Goal: Information Seeking & Learning: Compare options

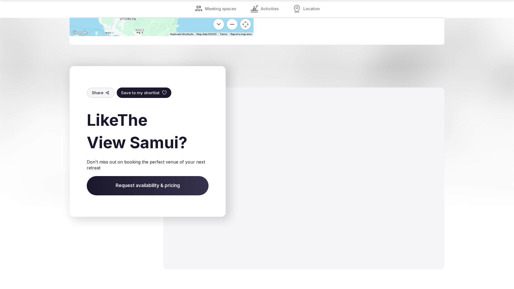
scroll to position [980, 0]
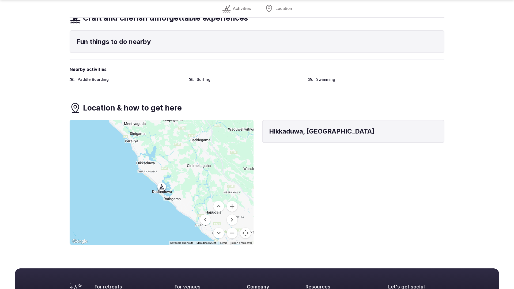
scroll to position [399, 0]
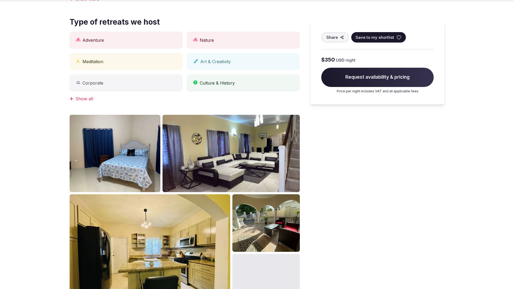
scroll to position [817, 0]
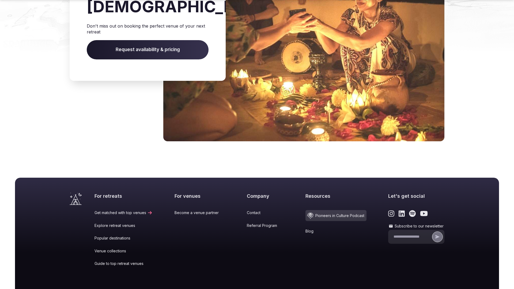
scroll to position [830, 0]
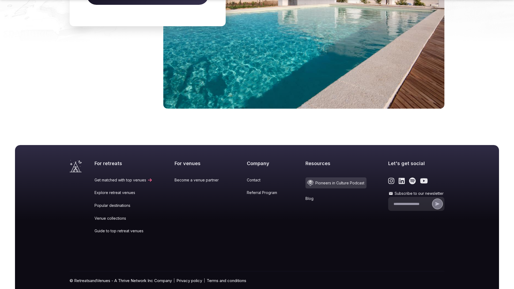
scroll to position [819, 0]
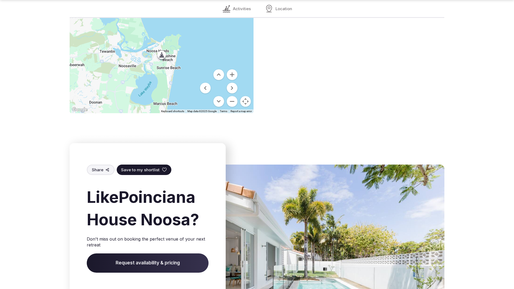
scroll to position [793, 0]
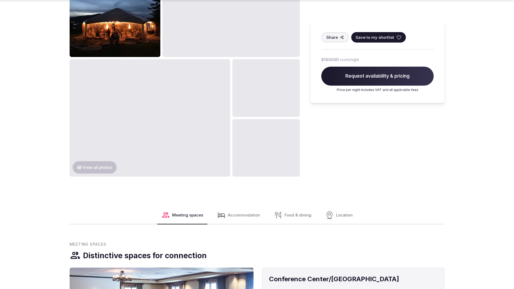
scroll to position [817, 0]
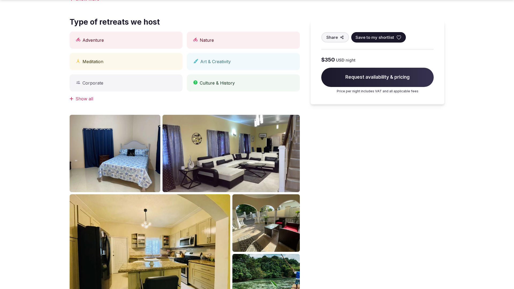
scroll to position [817, 0]
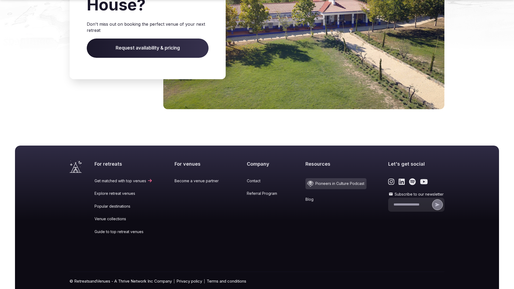
scroll to position [820, 0]
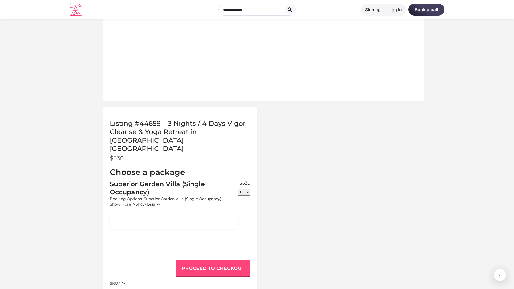
scroll to position [453, 0]
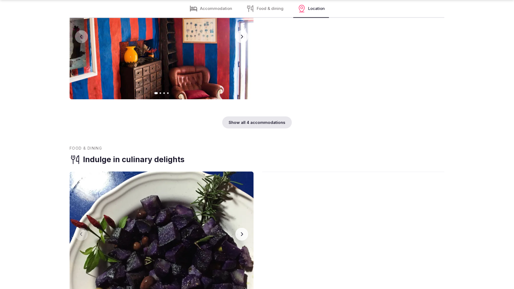
scroll to position [1077, 0]
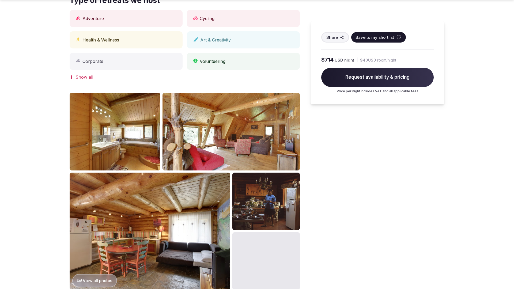
scroll to position [539, 0]
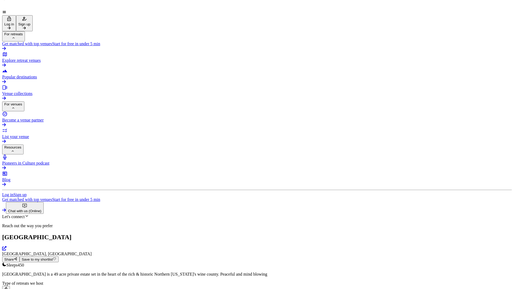
scroll to position [731, 0]
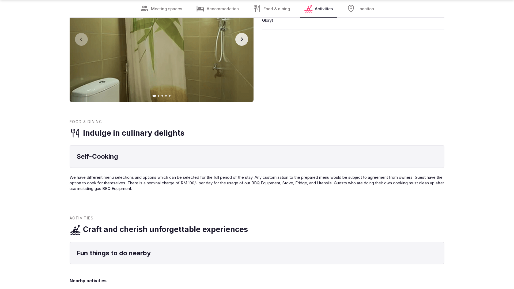
scroll to position [799, 0]
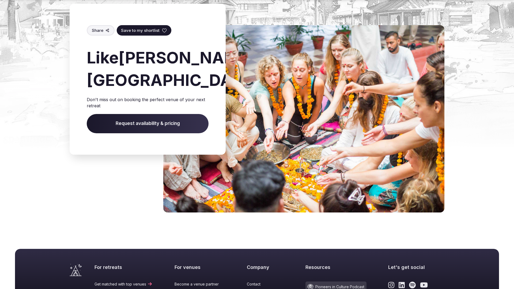
scroll to position [657, 0]
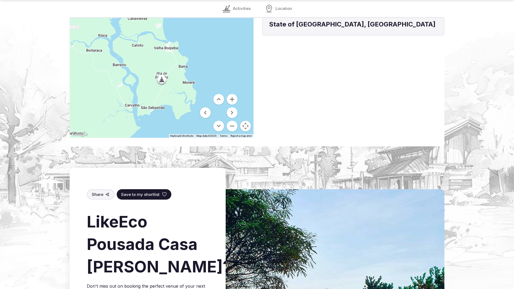
scroll to position [783, 0]
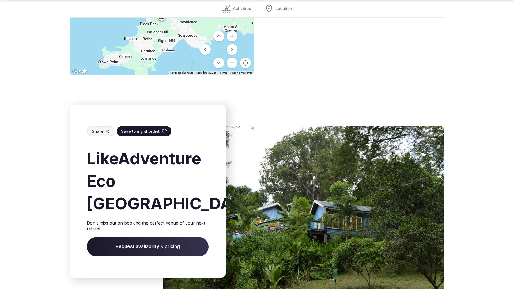
scroll to position [759, 0]
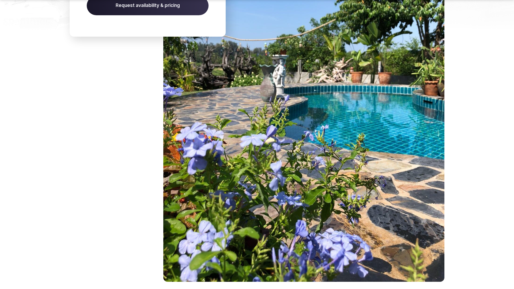
scroll to position [993, 0]
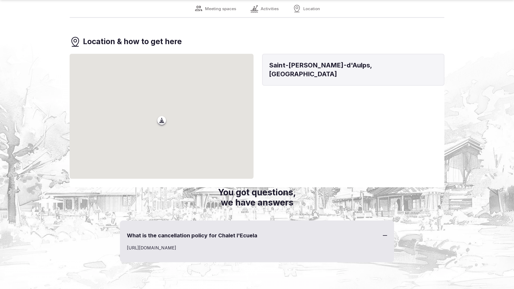
scroll to position [695, 0]
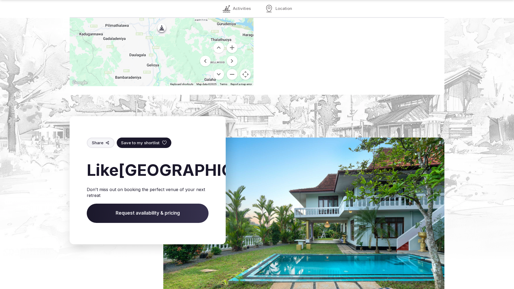
scroll to position [776, 0]
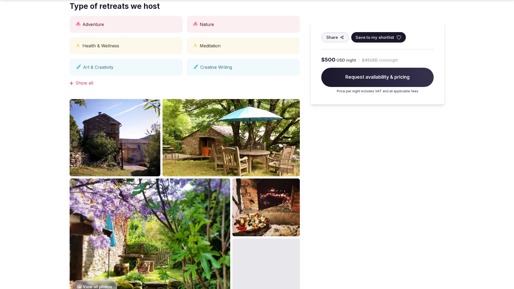
scroll to position [817, 0]
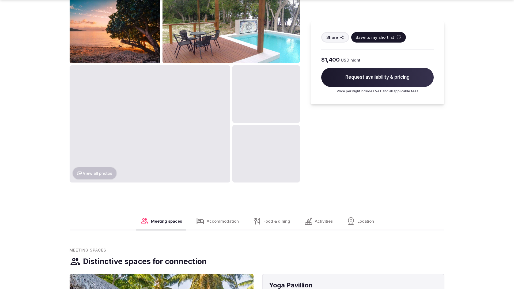
scroll to position [817, 0]
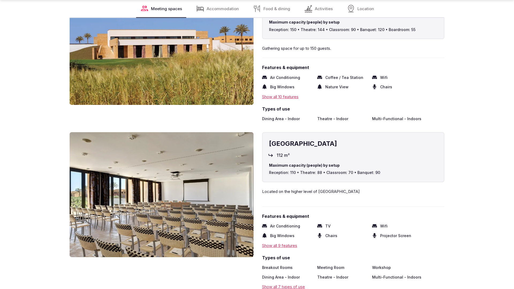
scroll to position [1077, 0]
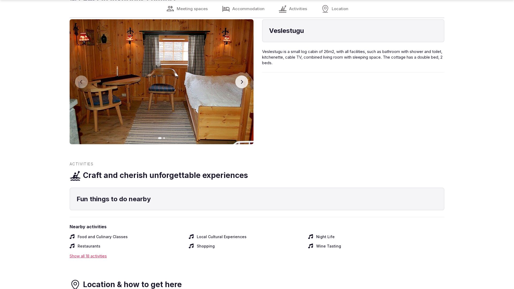
scroll to position [1076, 0]
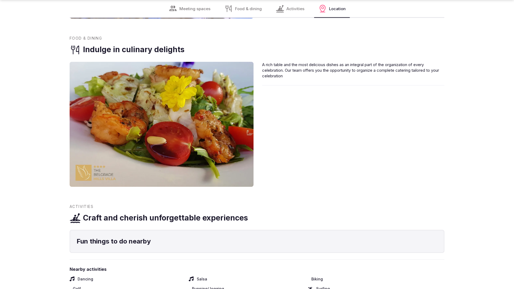
scroll to position [799, 0]
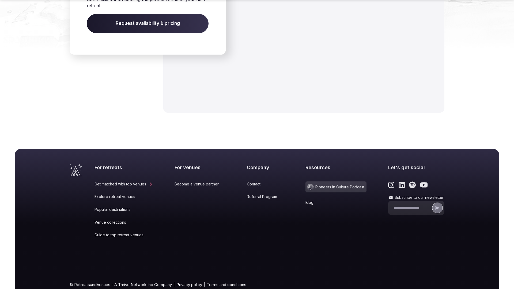
scroll to position [817, 0]
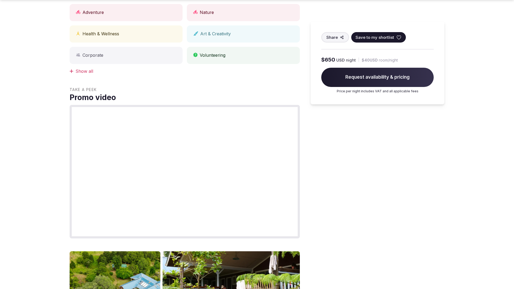
scroll to position [817, 0]
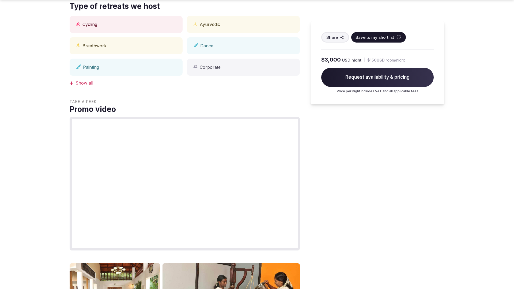
scroll to position [817, 0]
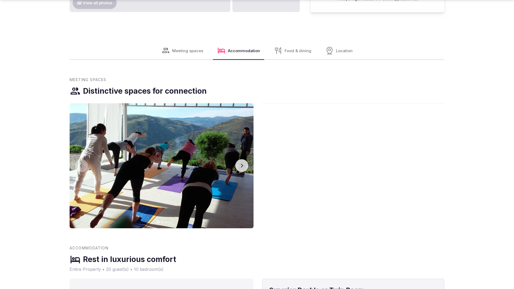
scroll to position [817, 0]
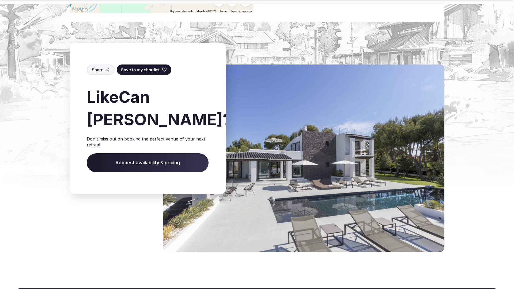
scroll to position [956, 0]
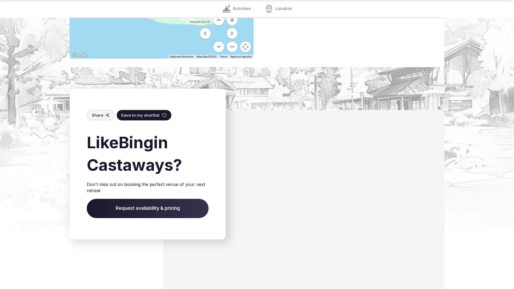
scroll to position [748, 0]
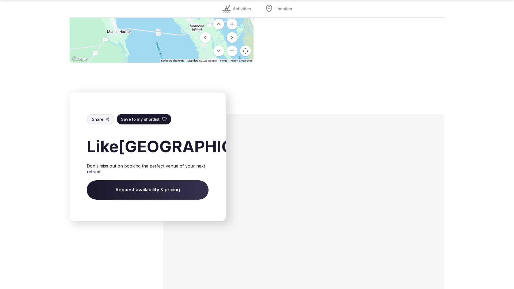
scroll to position [746, 0]
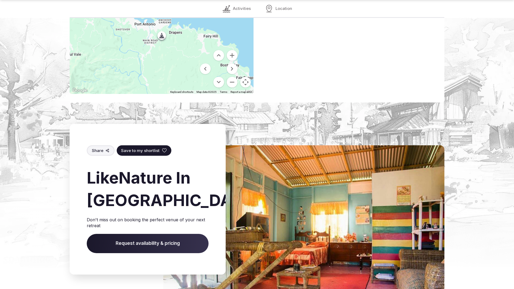
scroll to position [783, 0]
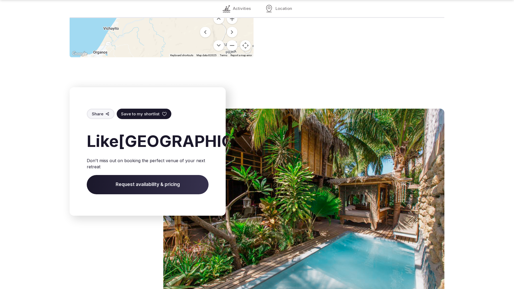
scroll to position [745, 0]
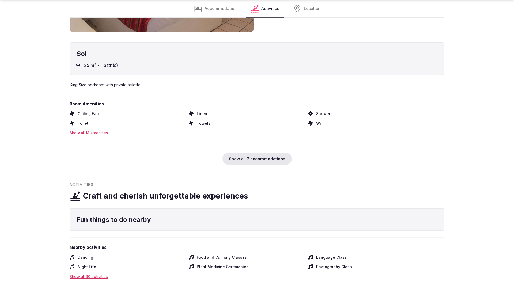
scroll to position [799, 0]
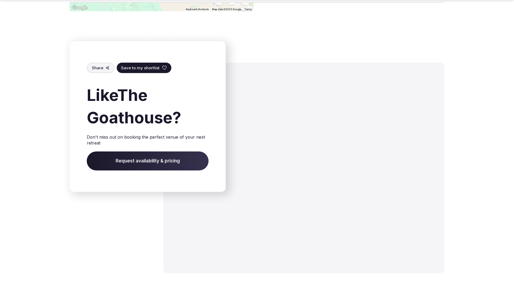
scroll to position [724, 0]
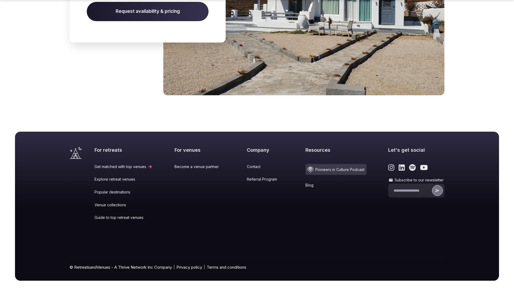
scroll to position [806, 0]
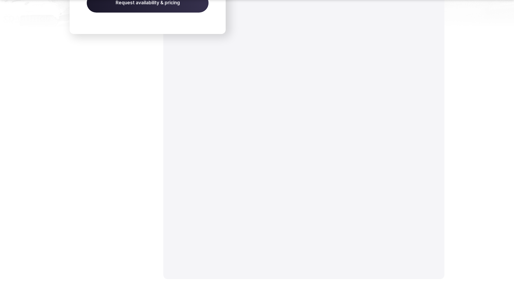
scroll to position [730, 0]
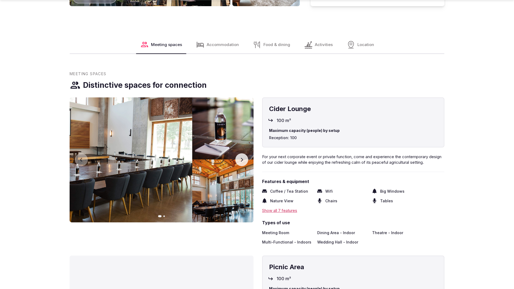
scroll to position [817, 0]
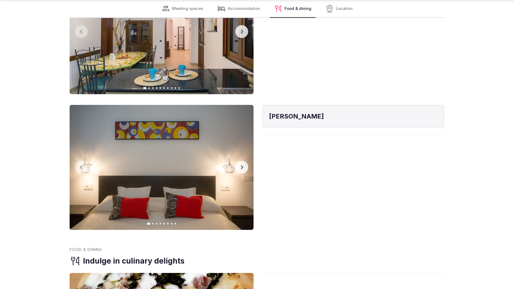
scroll to position [1077, 0]
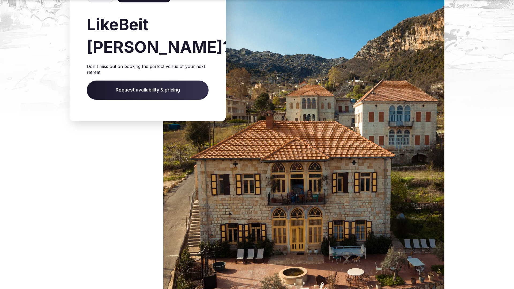
scroll to position [794, 0]
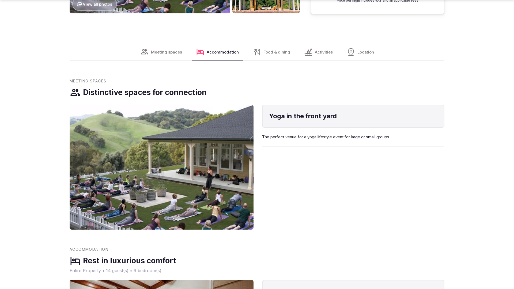
scroll to position [816, 0]
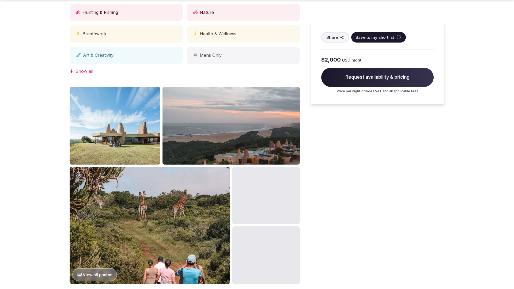
scroll to position [539, 0]
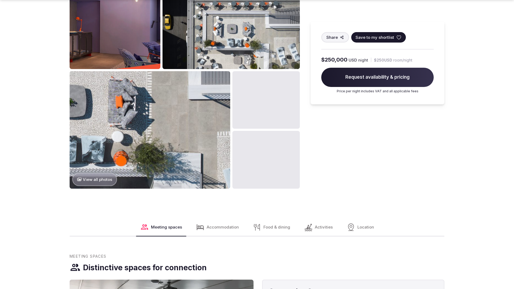
scroll to position [817, 0]
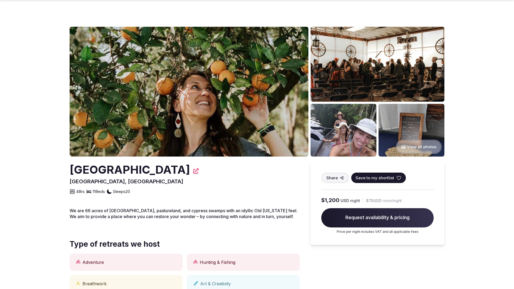
scroll to position [539, 0]
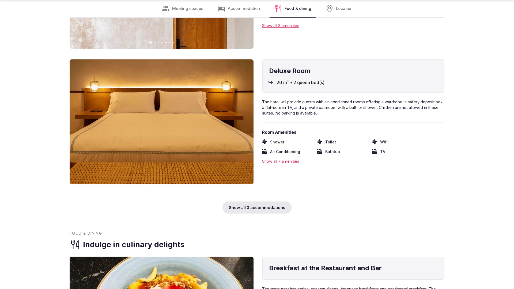
scroll to position [1077, 0]
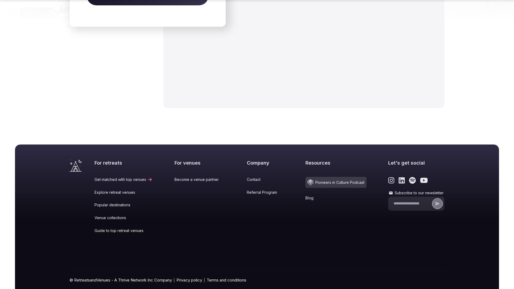
scroll to position [819, 0]
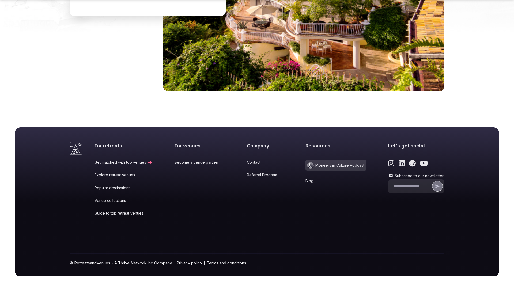
scroll to position [802, 0]
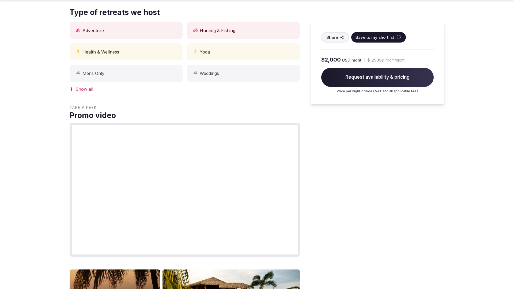
scroll to position [539, 0]
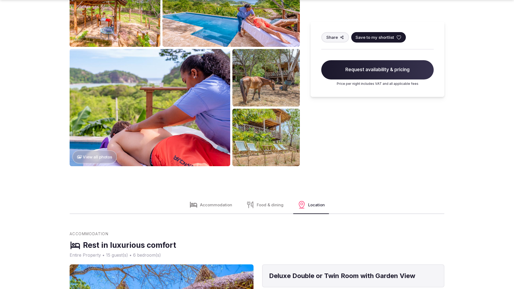
scroll to position [1077, 0]
